Goal: Information Seeking & Learning: Stay updated

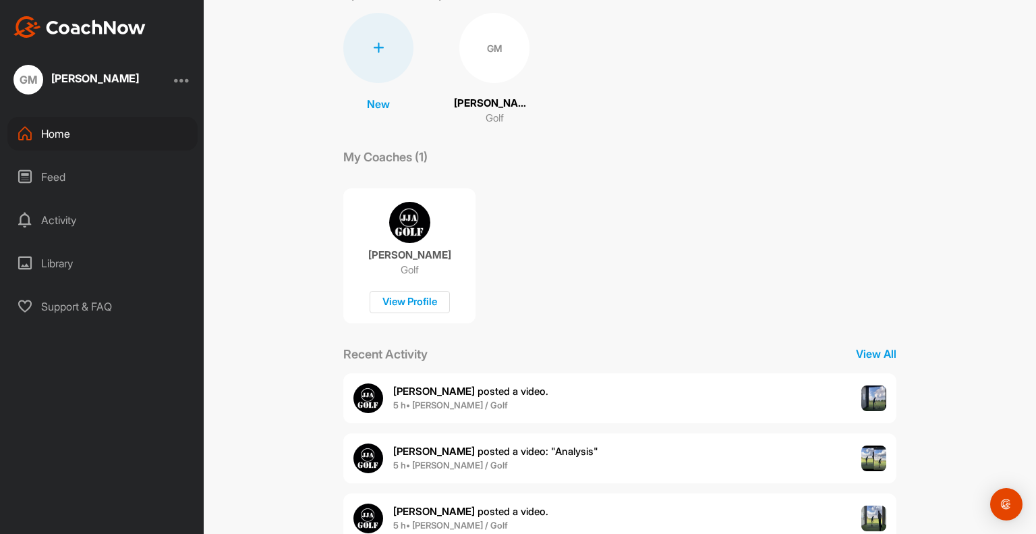
scroll to position [194, 0]
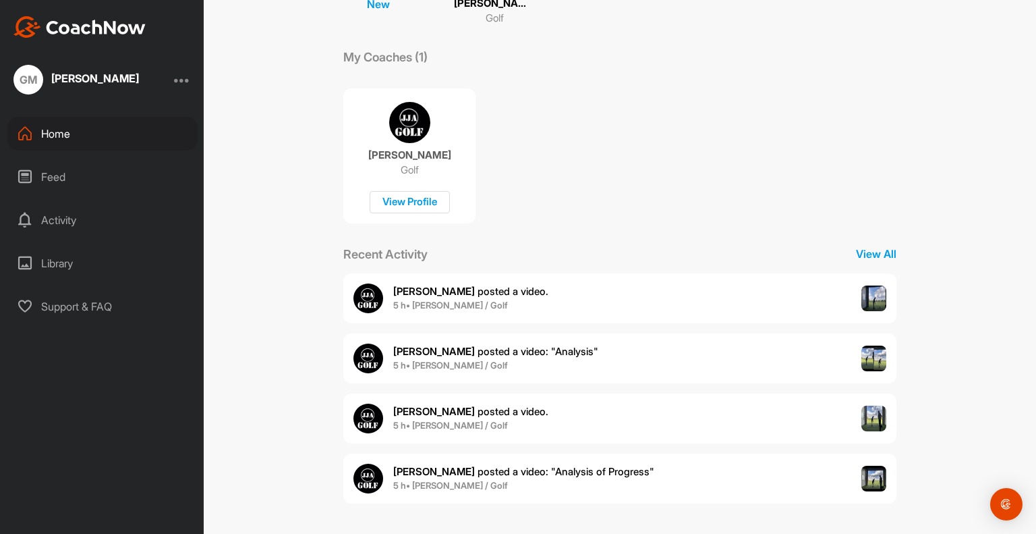
click at [432, 300] on b "5 h • [PERSON_NAME] / Golf" at bounding box center [450, 305] width 115 height 11
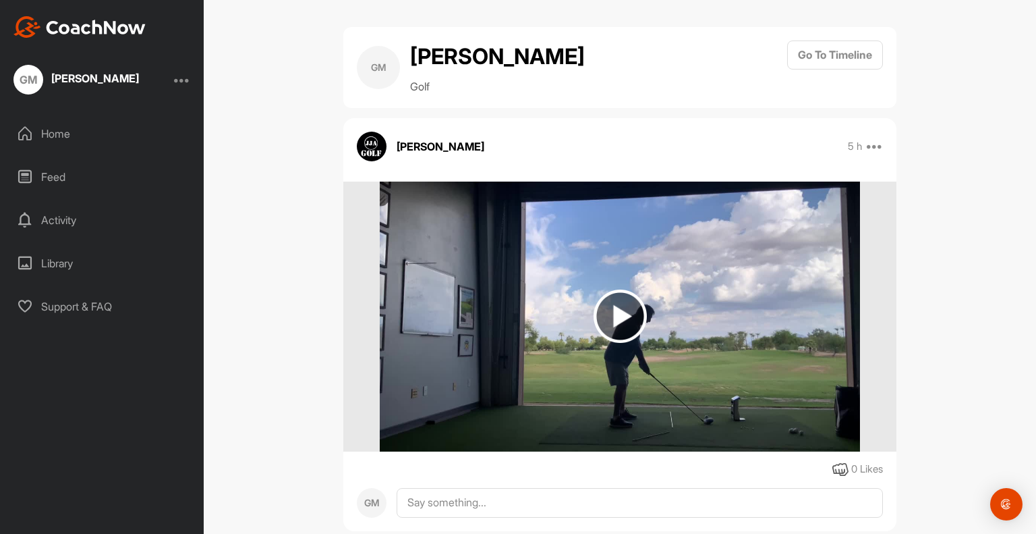
click at [794, 344] on img at bounding box center [620, 317] width 480 height 270
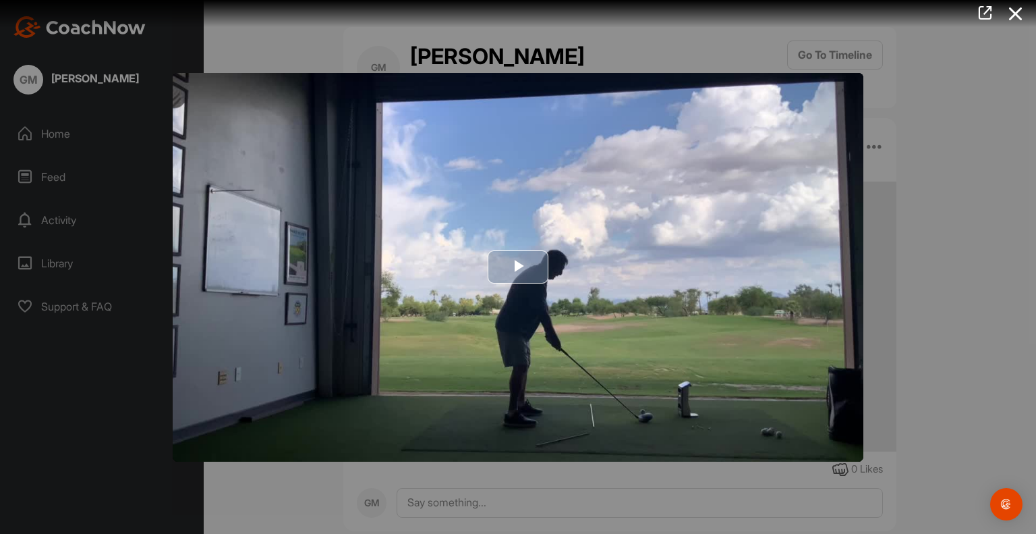
click at [518, 267] on span "Video Player" at bounding box center [518, 267] width 0 height 0
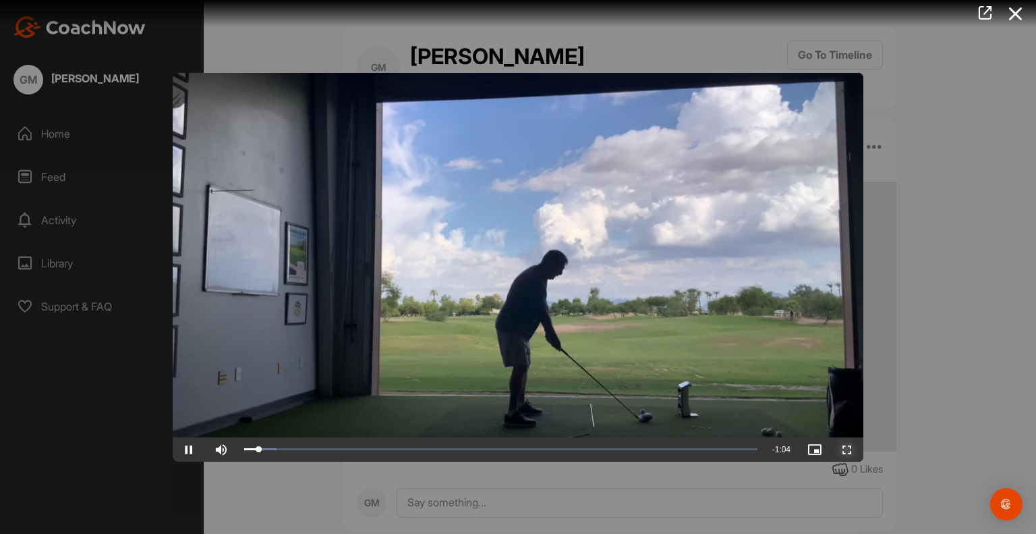
click at [843, 449] on span "Video Player" at bounding box center [847, 449] width 32 height 0
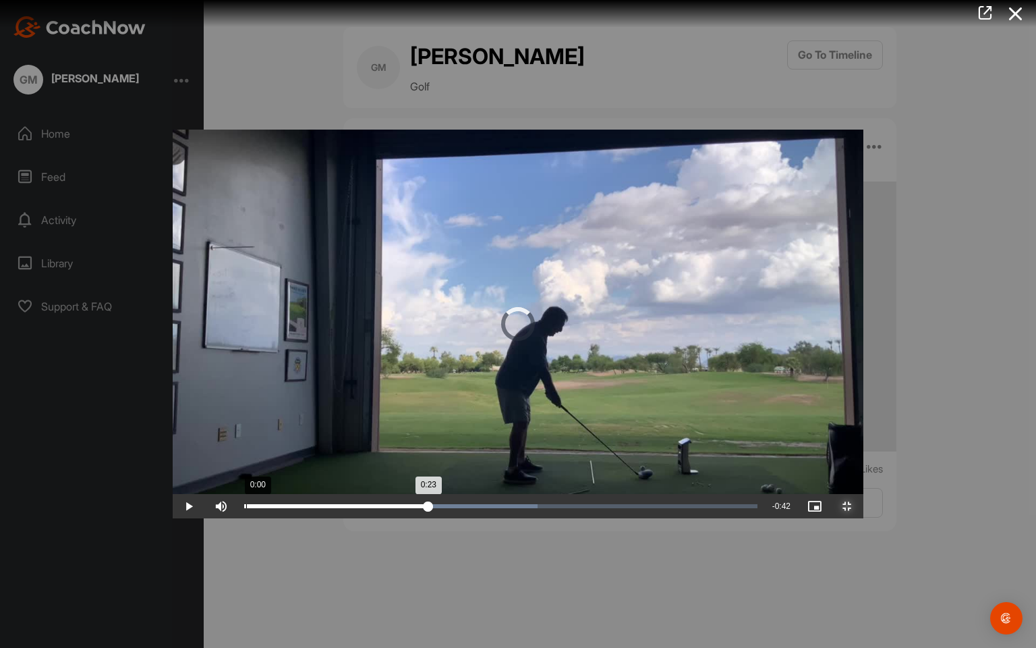
click at [238, 518] on div "Loaded : 57.24% 0:00 0:23" at bounding box center [501, 506] width 527 height 24
click at [237, 518] on div "6%" at bounding box center [257, 506] width 40 height 24
click at [240, 507] on div "Volume Level" at bounding box center [240, 506] width 1 height 3
click at [237, 518] on div "37%" at bounding box center [257, 506] width 40 height 24
drag, startPoint x: 262, startPoint y: 635, endPoint x: 18, endPoint y: 617, distance: 244.2
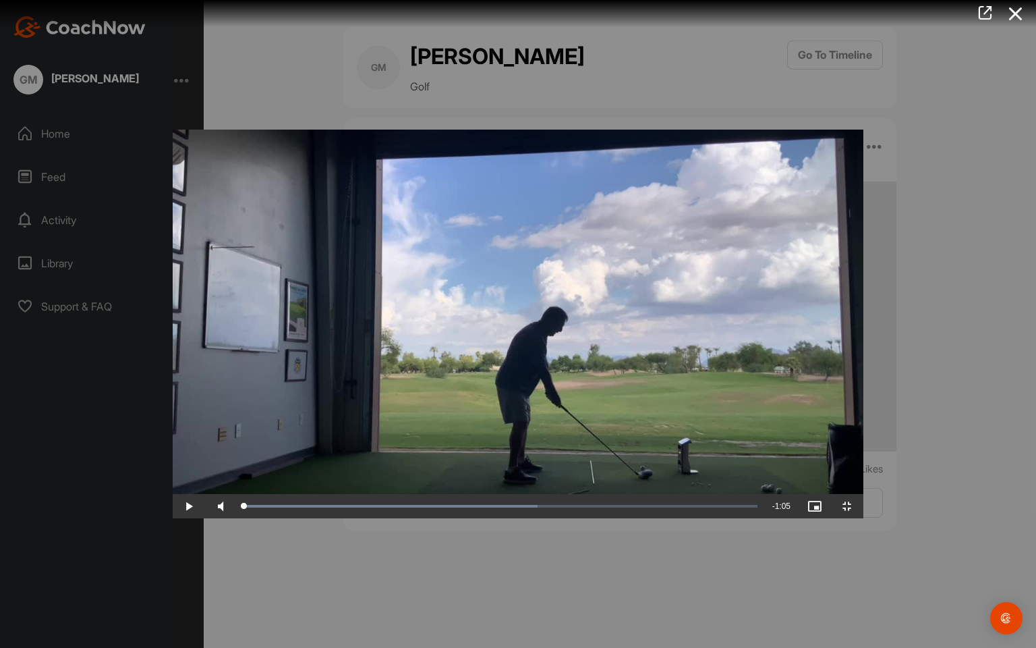
click at [173, 518] on div "Video Player is loading. Play Video Play Skip Backward Skip Forward Mute 55% Cu…" at bounding box center [518, 324] width 691 height 389
drag, startPoint x: 110, startPoint y: 634, endPoint x: 146, endPoint y: 647, distance: 38.9
click at [238, 518] on div "Loaded : 57.24% 0:05 0:05" at bounding box center [501, 506] width 527 height 24
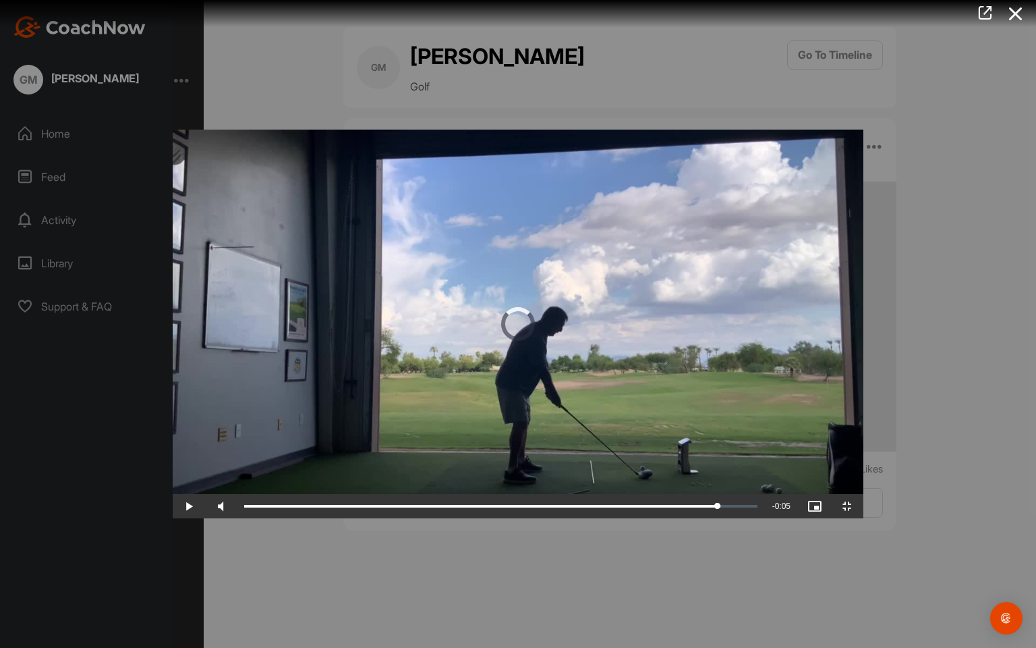
drag, startPoint x: 800, startPoint y: 632, endPoint x: 956, endPoint y: 647, distance: 156.0
click at [864, 518] on div "Play Skip Backward Skip Forward Mute 16% Current Time 1:00 / Duration 1:05 Load…" at bounding box center [518, 506] width 691 height 24
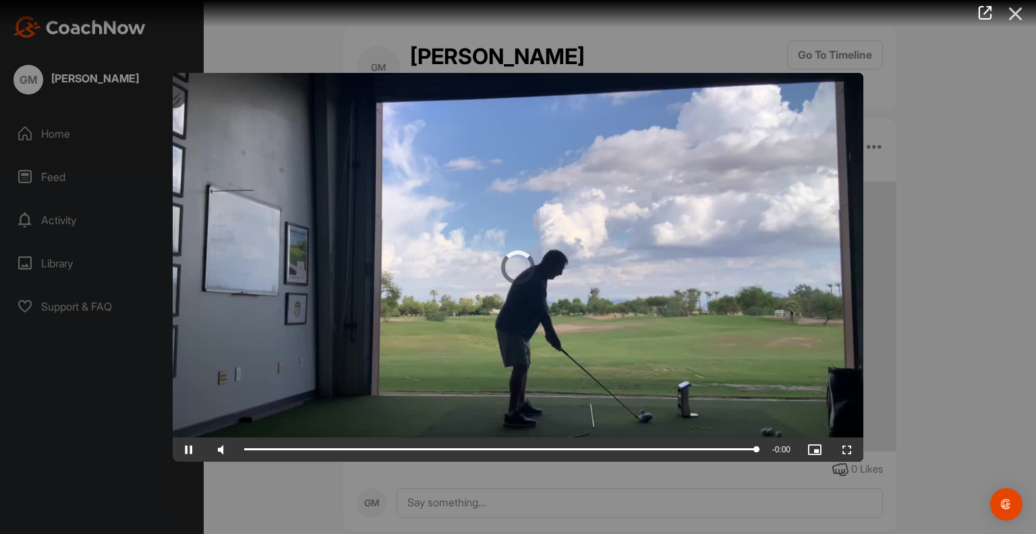
click at [1014, 15] on icon at bounding box center [1016, 13] width 31 height 25
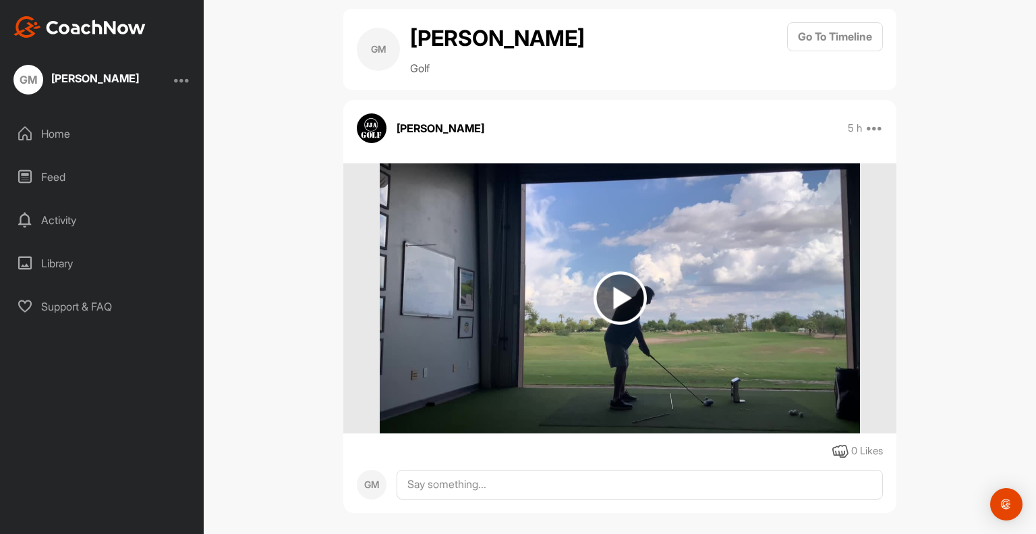
scroll to position [28, 0]
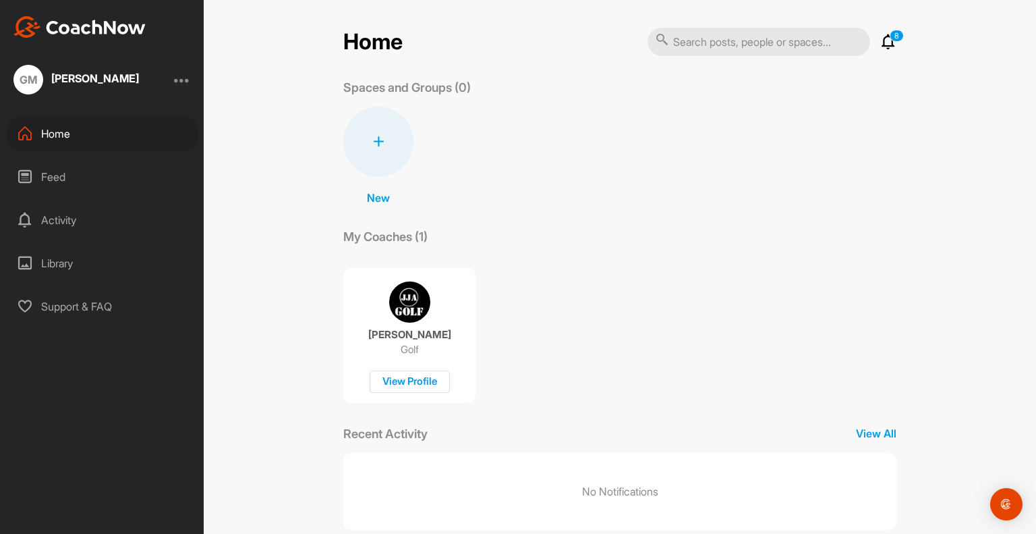
click at [381, 45] on h2 "Home" at bounding box center [372, 42] width 59 height 26
click at [371, 192] on p "New" at bounding box center [378, 198] width 23 height 16
click at [696, 266] on div "[PERSON_NAME] Golf View Profile" at bounding box center [619, 329] width 553 height 147
click at [872, 427] on p "View All" at bounding box center [876, 433] width 40 height 16
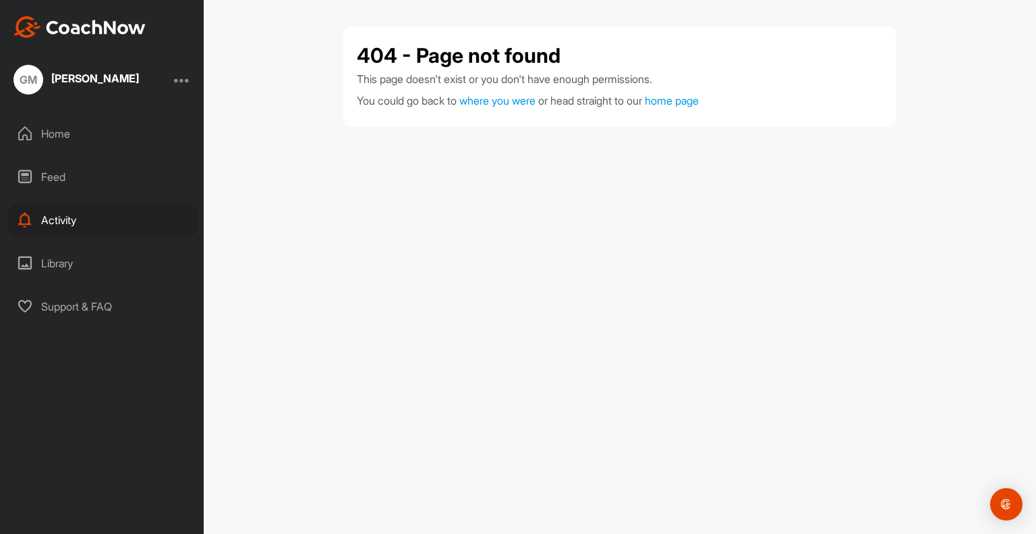
click at [54, 133] on div "Home" at bounding box center [102, 134] width 190 height 34
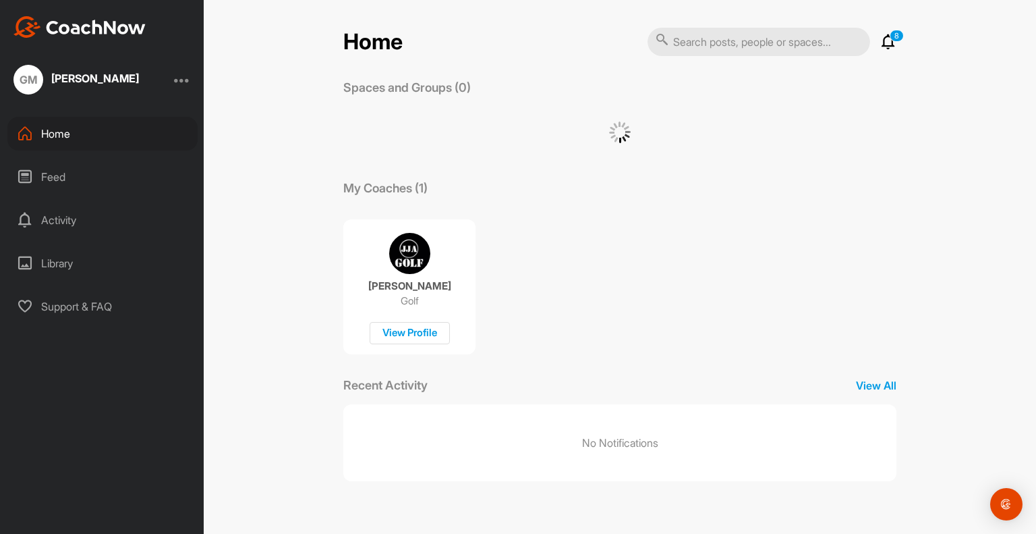
click at [108, 78] on div "[PERSON_NAME]" at bounding box center [95, 78] width 88 height 11
click at [22, 76] on div "GM" at bounding box center [28, 80] width 30 height 30
click at [885, 40] on icon at bounding box center [889, 42] width 16 height 16
click at [823, 184] on div "View All" at bounding box center [725, 158] width 324 height 111
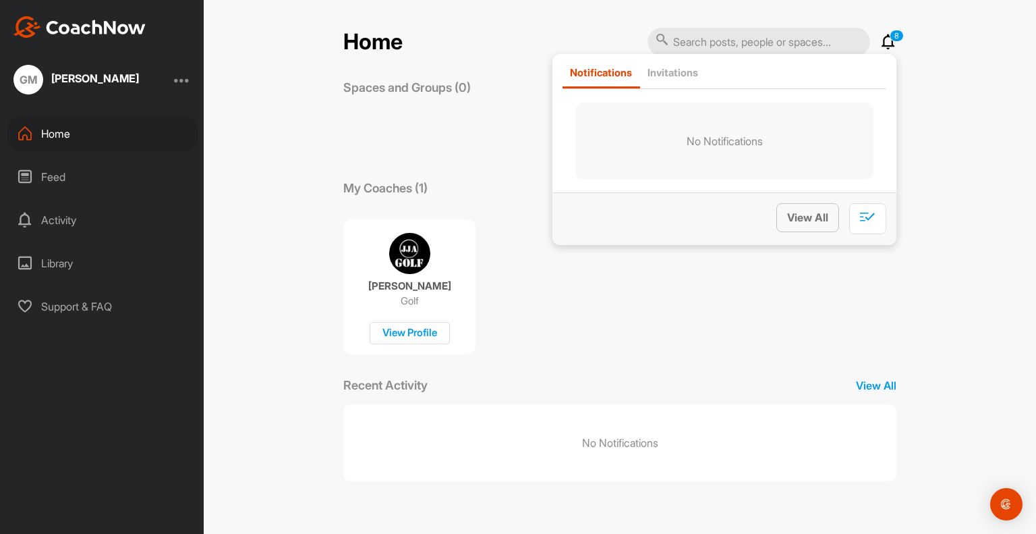
click at [794, 219] on span "View All" at bounding box center [807, 217] width 41 height 13
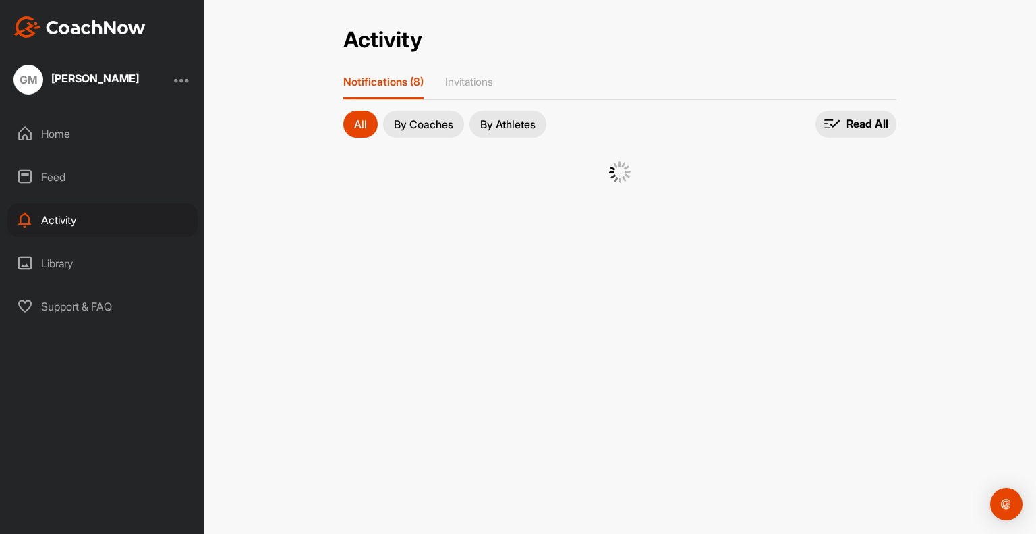
click at [370, 83] on p "Notifications (8)" at bounding box center [383, 81] width 80 height 13
click at [457, 198] on div at bounding box center [619, 177] width 553 height 59
click at [388, 76] on p "Notifications (8)" at bounding box center [383, 81] width 80 height 13
click at [390, 80] on p "Notifications (8)" at bounding box center [383, 81] width 80 height 13
click at [439, 130] on button "By Coaches" at bounding box center [423, 124] width 81 height 27
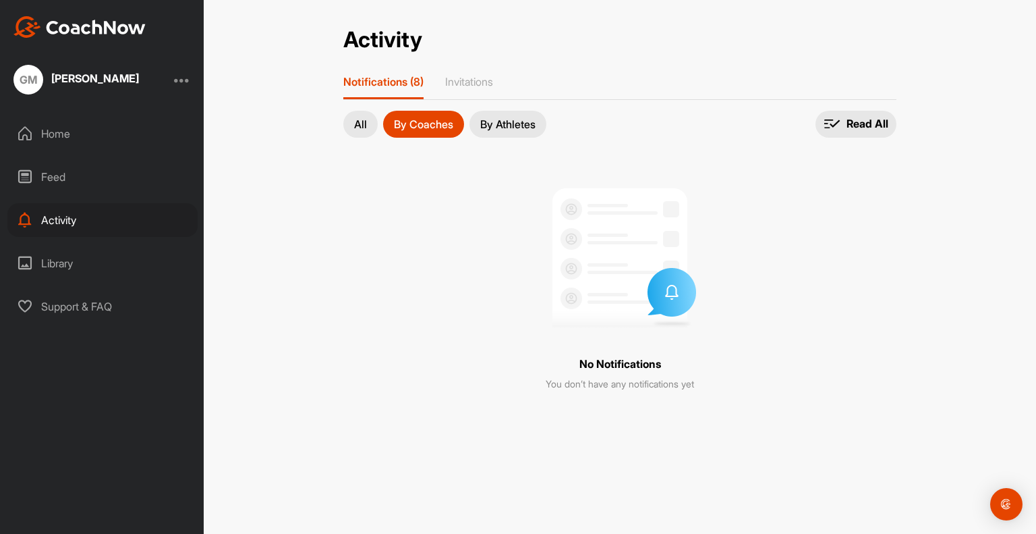
click at [364, 79] on p "Notifications (8)" at bounding box center [383, 81] width 80 height 13
